Goal: Information Seeking & Learning: Find specific fact

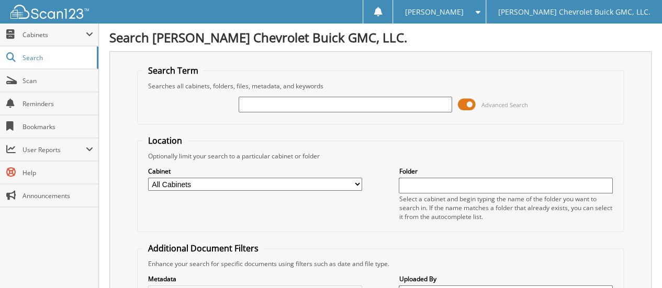
click at [263, 103] on input "text" at bounding box center [346, 105] width 214 height 16
type input "25700B"
click at [239, 182] on select "All Cabinets ACCOUNTS PAYABLE CAR DEALS EXTENDED WARRANTY & 3M PARTS SERVICE RO…" at bounding box center [255, 184] width 214 height 13
select select "32631"
click at [148, 178] on select "All Cabinets ACCOUNTS PAYABLE CAR DEALS EXTENDED WARRANTY & 3M PARTS SERVICE RO…" at bounding box center [255, 184] width 214 height 13
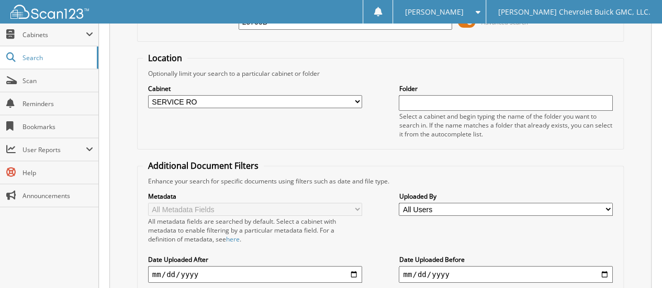
scroll to position [193, 0]
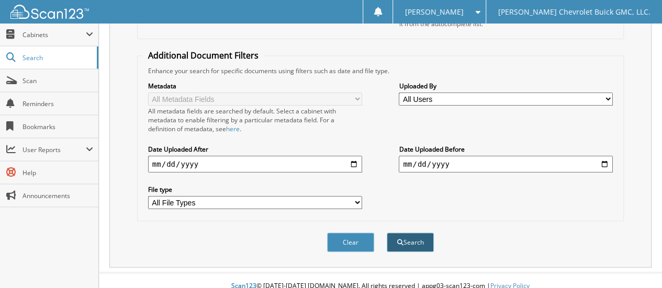
click at [404, 235] on button "Search" at bounding box center [410, 242] width 47 height 19
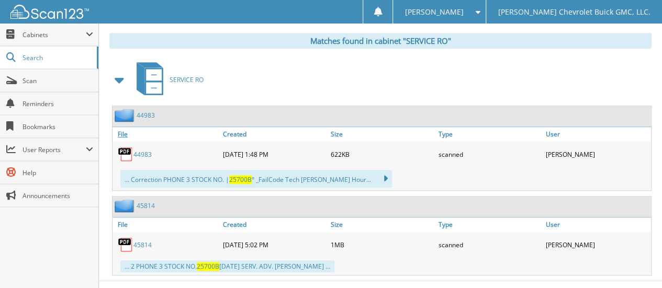
scroll to position [448, 0]
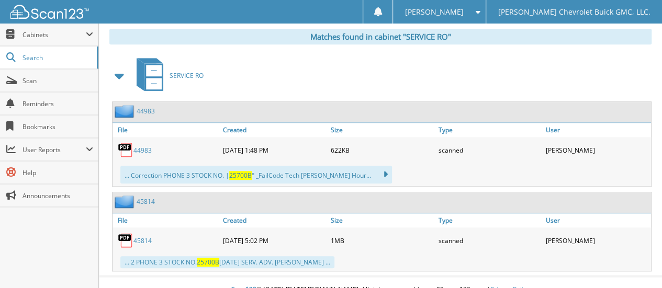
click at [139, 146] on link "44983" at bounding box center [142, 150] width 18 height 9
click at [143, 237] on link "45814" at bounding box center [142, 241] width 18 height 9
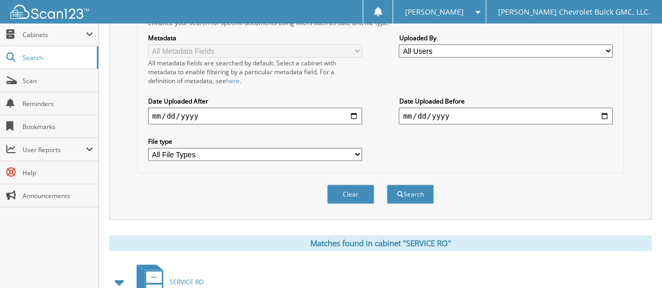
scroll to position [239, 0]
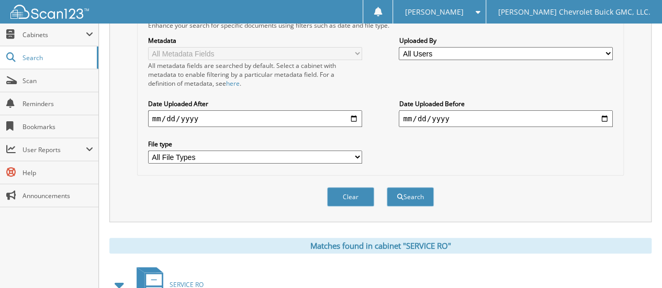
click at [452, 14] on span "[PERSON_NAME]" at bounding box center [434, 12] width 59 height 6
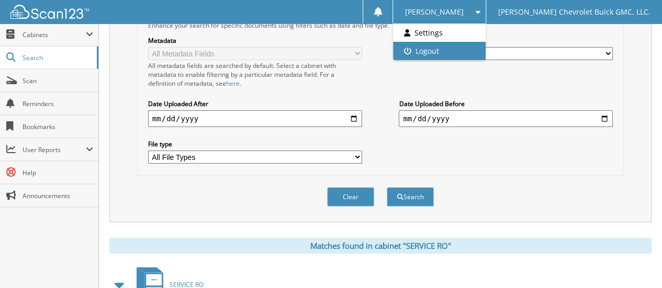
click at [461, 53] on link "Logout" at bounding box center [439, 51] width 92 height 18
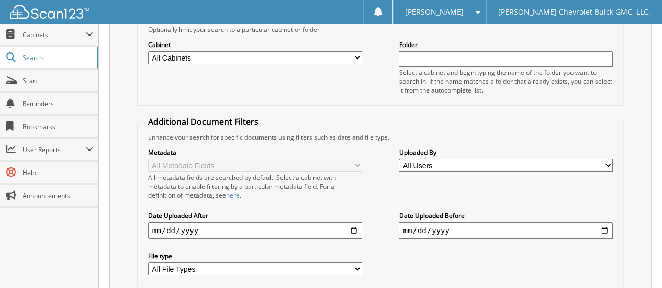
scroll to position [88, 0]
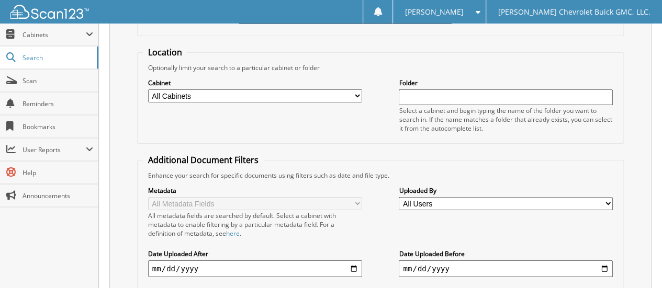
type input "43970"
click at [256, 95] on select "All Cabinets ACCOUNTS PAYABLE CAR DEALS EXTENDED WARRANTY & 3M PARTS SERVICE RO…" at bounding box center [255, 95] width 214 height 13
select select "32631"
click at [148, 89] on select "All Cabinets ACCOUNTS PAYABLE CAR DEALS EXTENDED WARRANTY & 3M PARTS SERVICE RO…" at bounding box center [255, 95] width 214 height 13
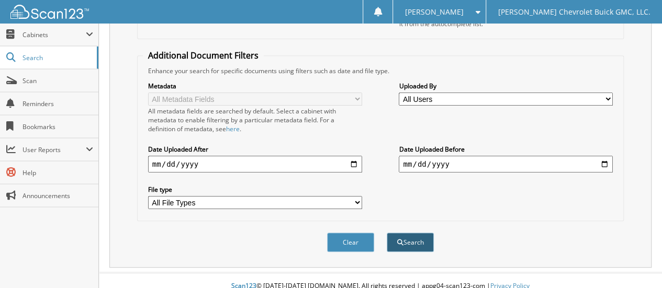
click at [413, 234] on button "Search" at bounding box center [410, 242] width 47 height 19
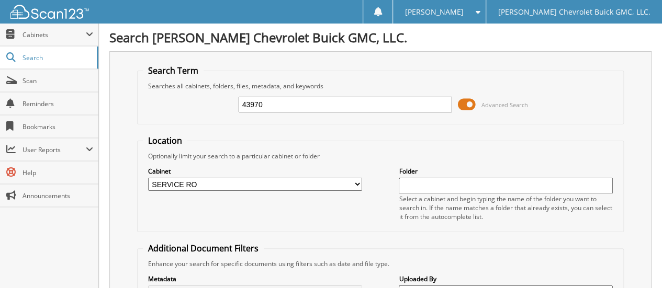
click at [446, 13] on span "[PERSON_NAME]" at bounding box center [434, 12] width 59 height 6
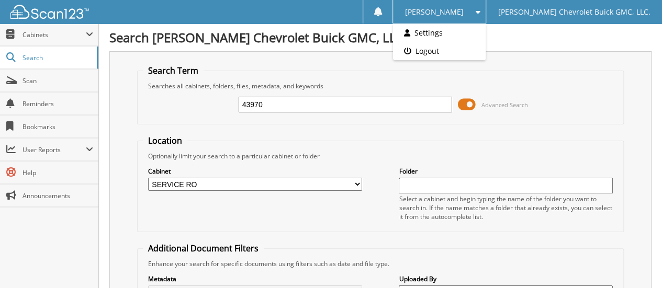
click at [445, 50] on link "Logout" at bounding box center [439, 51] width 92 height 18
